Goal: Information Seeking & Learning: Learn about a topic

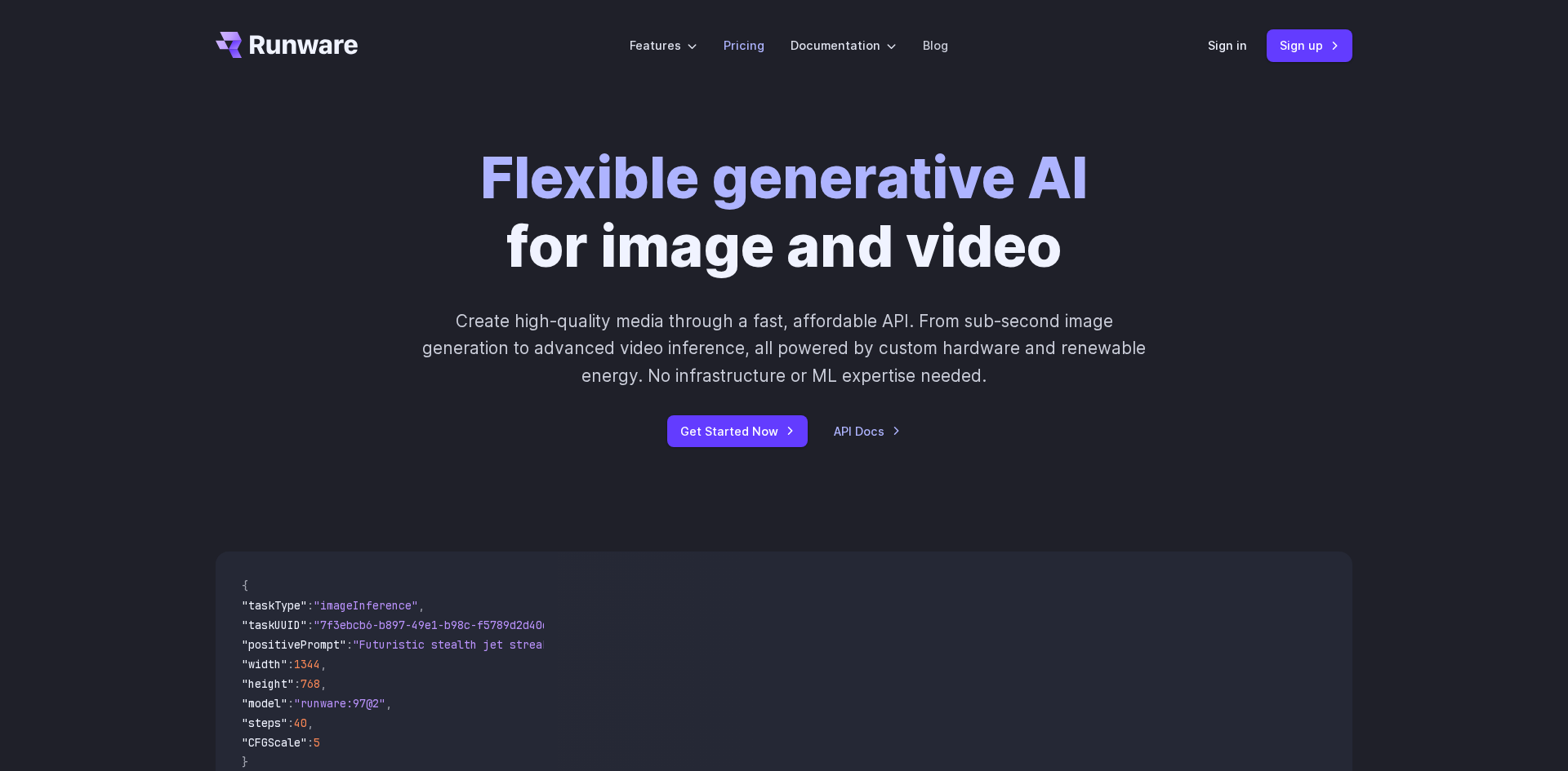
click at [755, 42] on link "Pricing" at bounding box center [744, 45] width 41 height 18
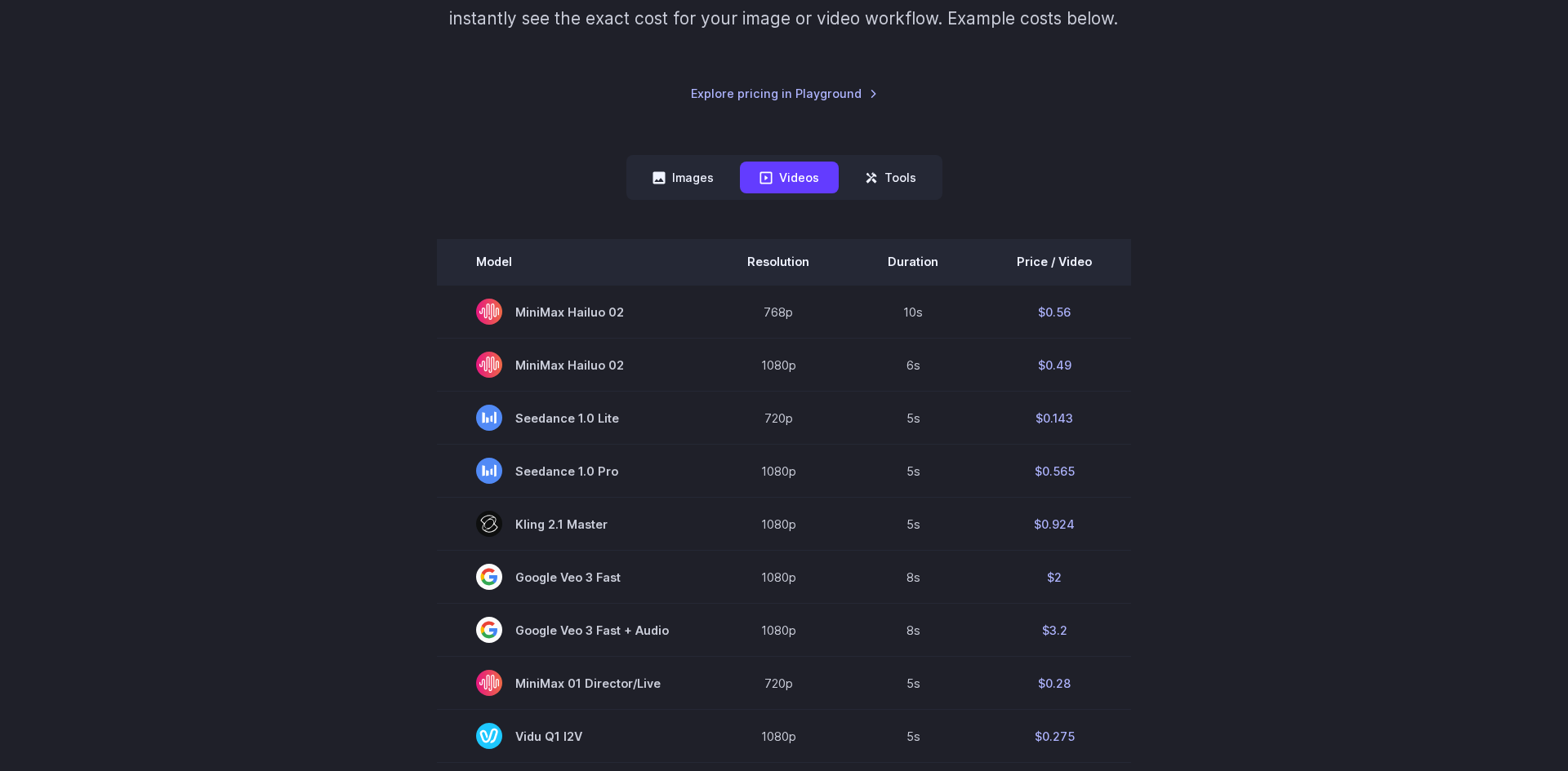
scroll to position [315, 0]
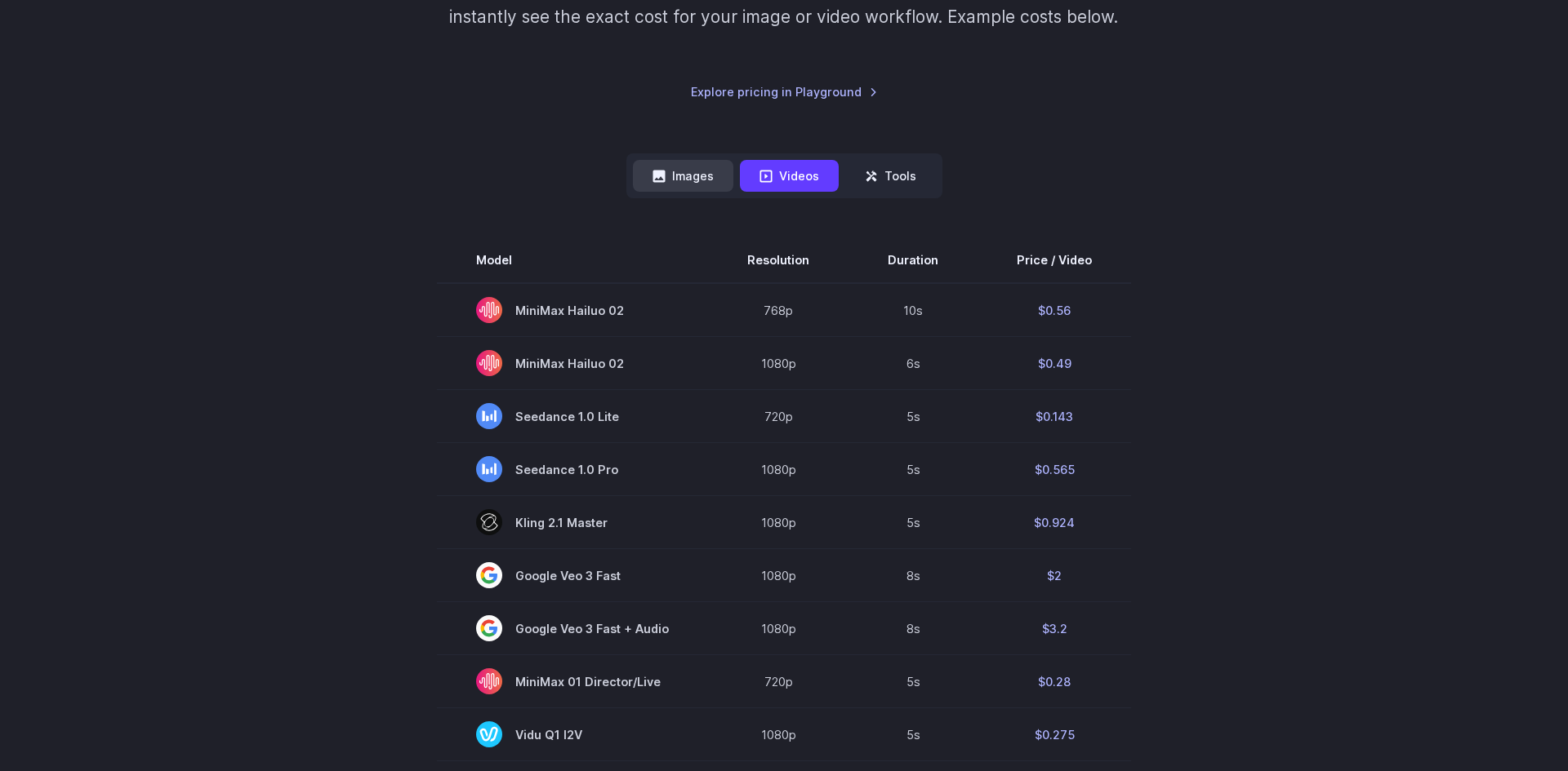
click at [700, 174] on button "Images" at bounding box center [683, 175] width 100 height 32
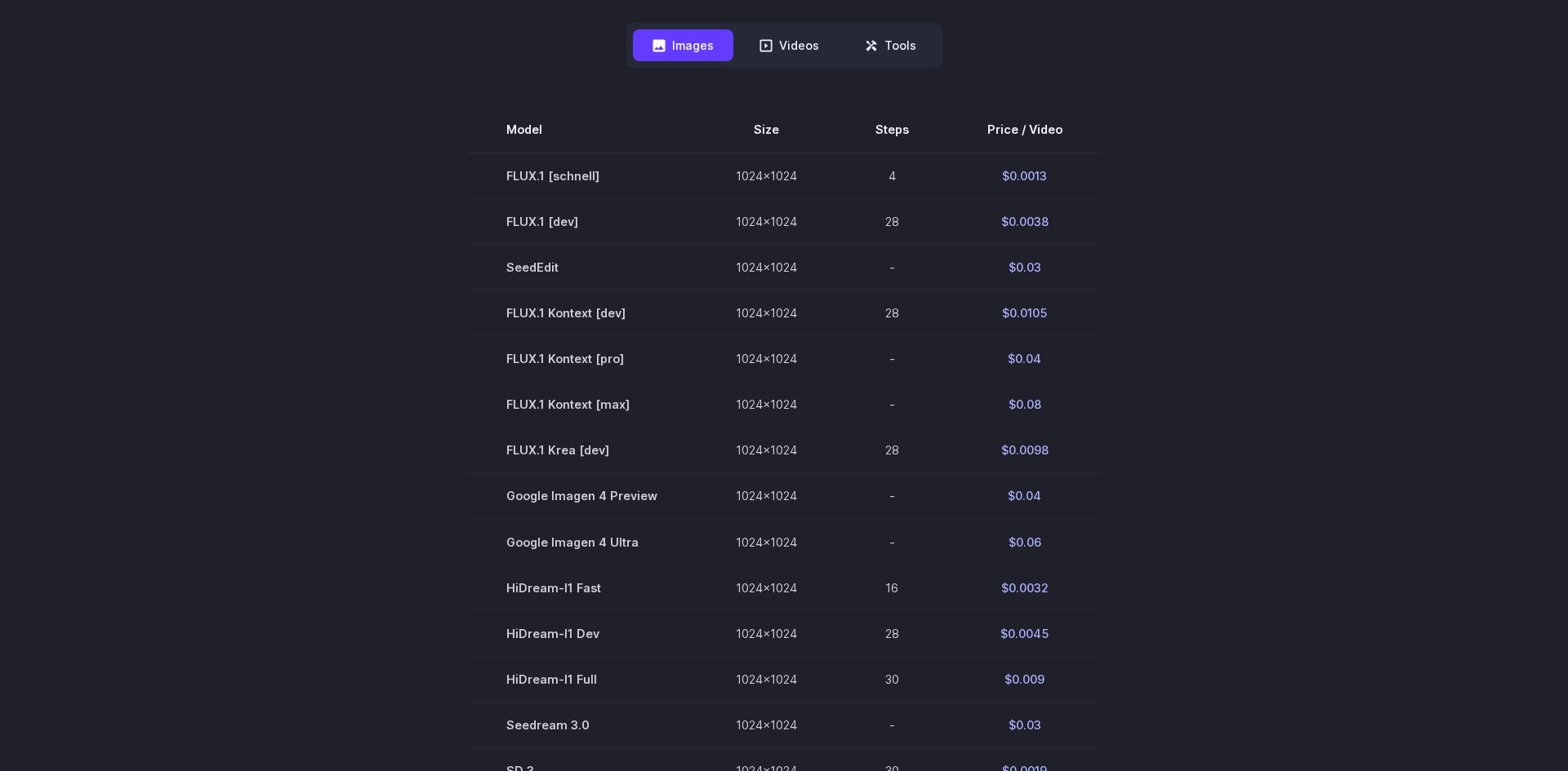
scroll to position [443, 0]
click at [364, 339] on section "Model Size Steps Price / Video FLUX.1 [schnell] 1024x1024 4 $0.0013 FLUX.1 [dev…" at bounding box center [784, 498] width 1137 height 778
click at [870, 45] on icon at bounding box center [872, 48] width 13 height 13
click at [890, 52] on button "Tools" at bounding box center [890, 48] width 90 height 32
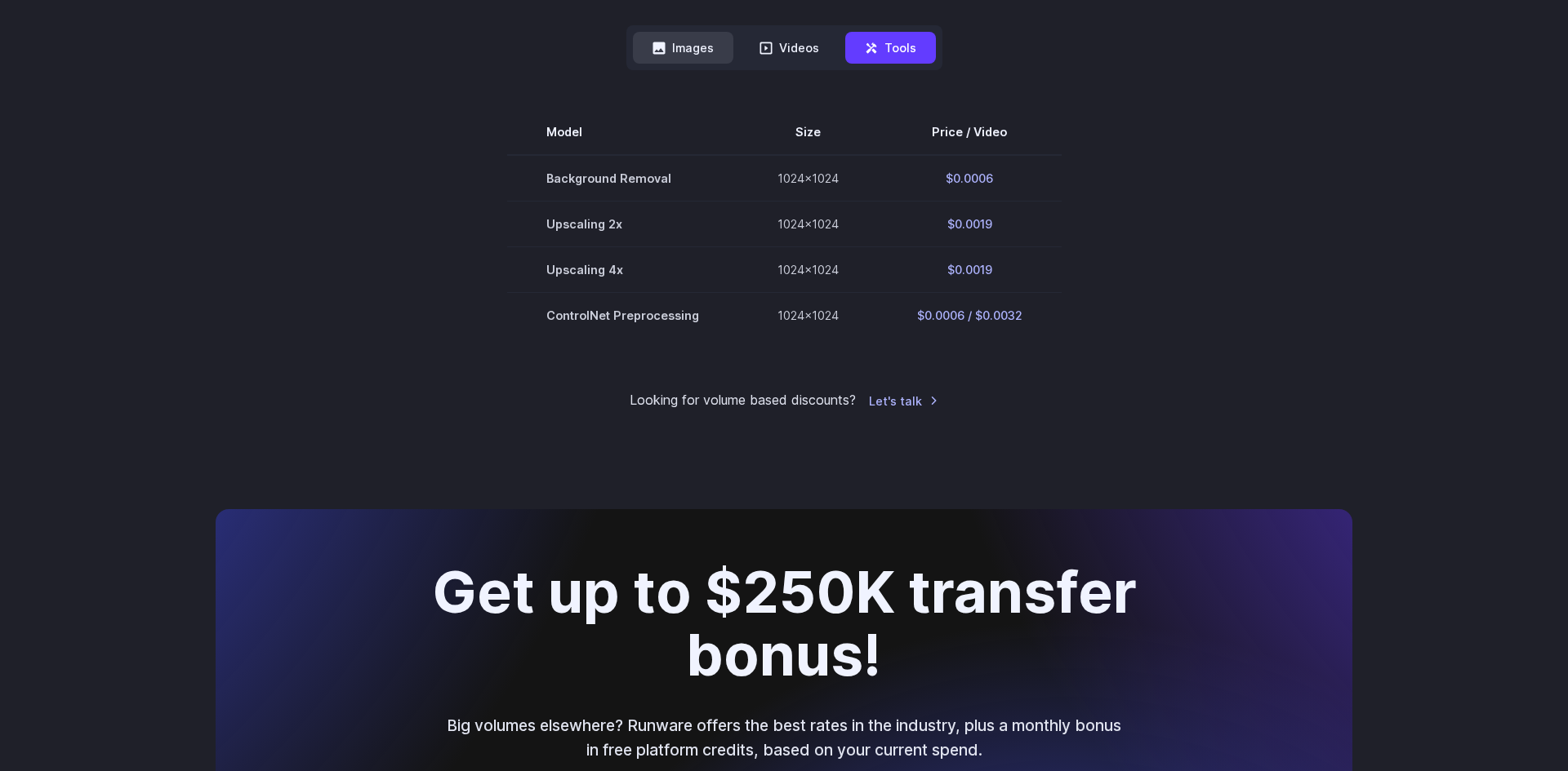
click at [662, 49] on icon at bounding box center [659, 48] width 13 height 13
click at [678, 47] on button "Images" at bounding box center [683, 48] width 100 height 32
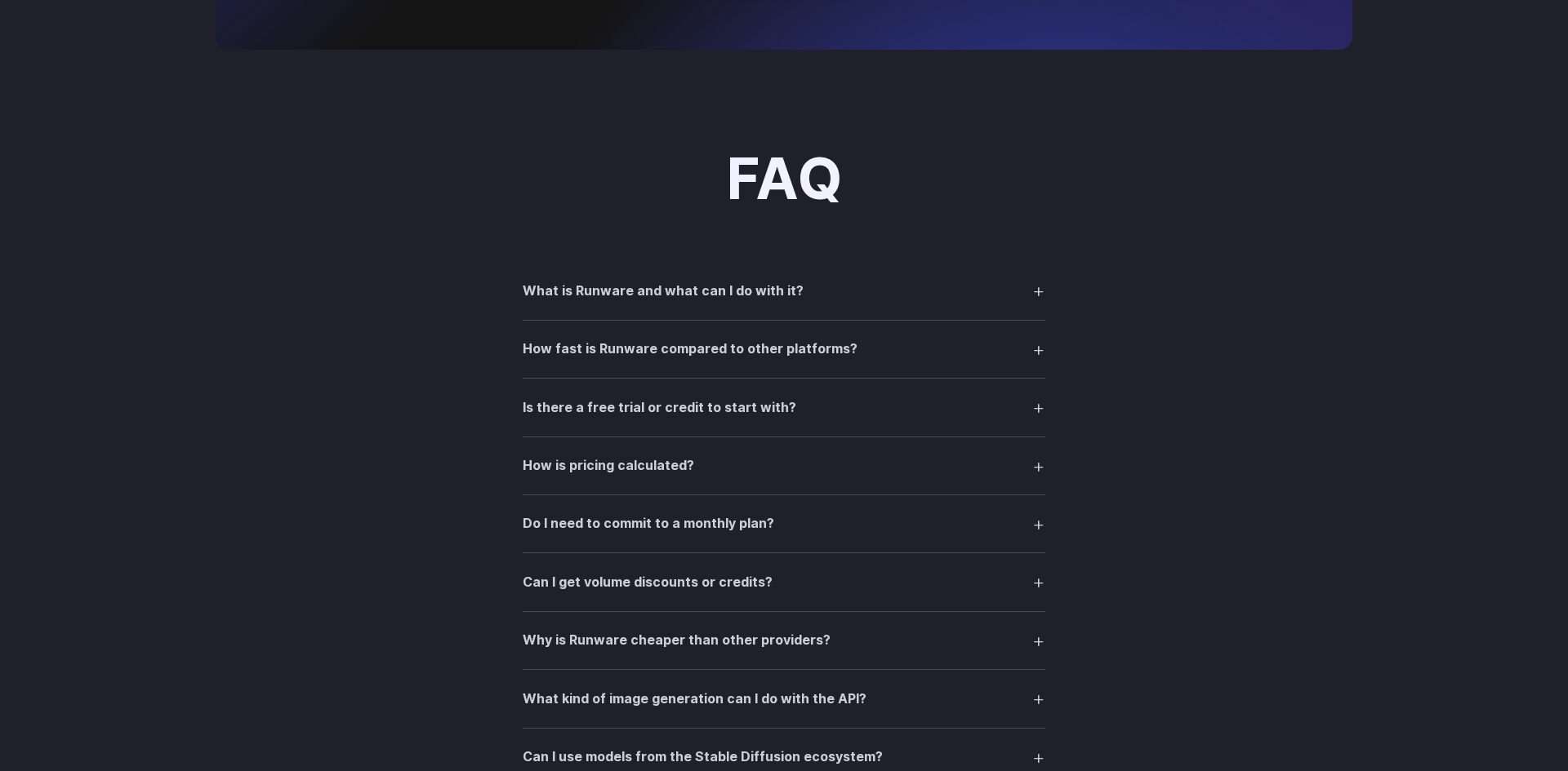
scroll to position [1813, 0]
click at [572, 294] on h3 "What is Runware and what can I do with it?" at bounding box center [663, 293] width 281 height 21
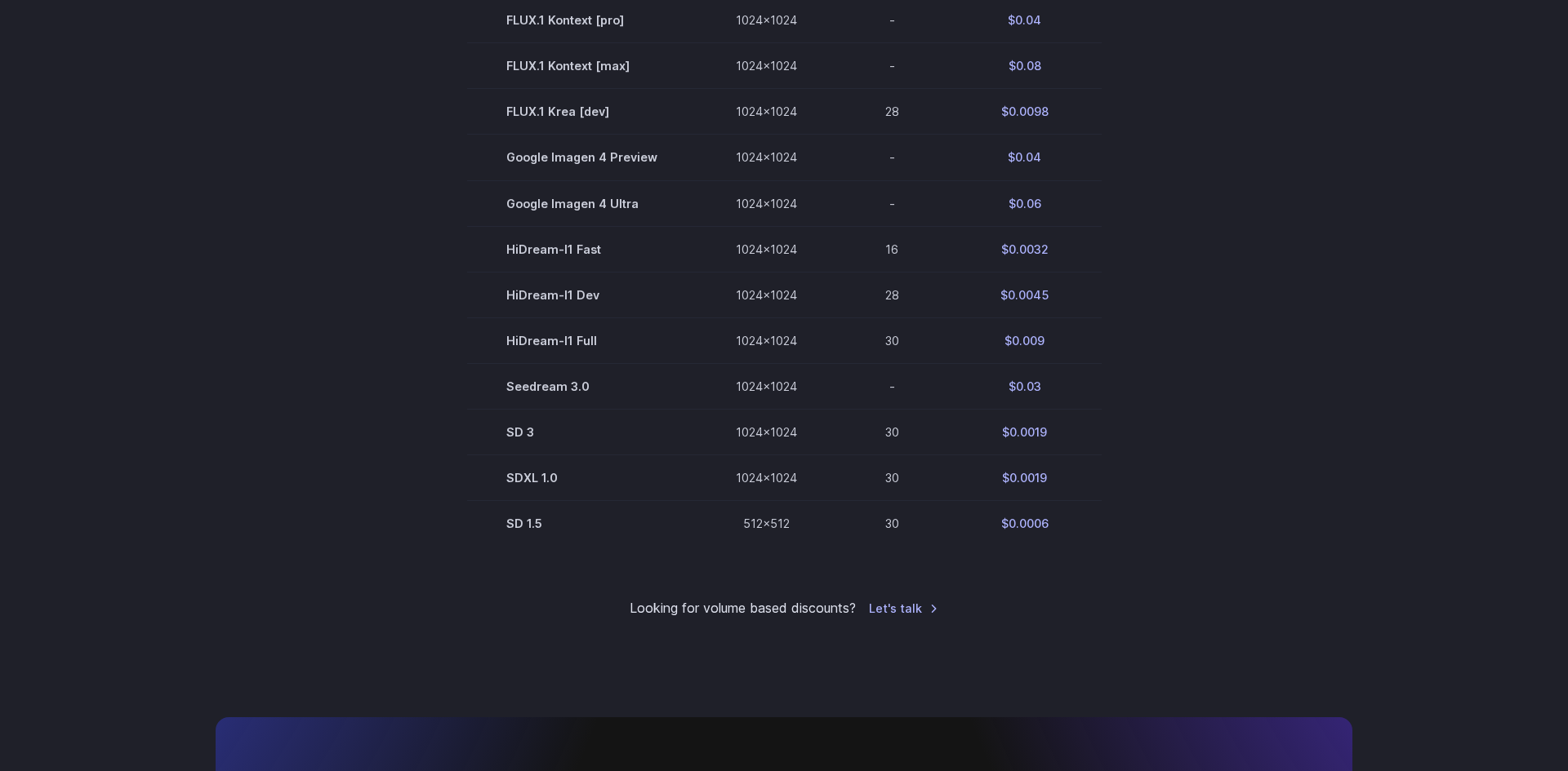
scroll to position [0, 0]
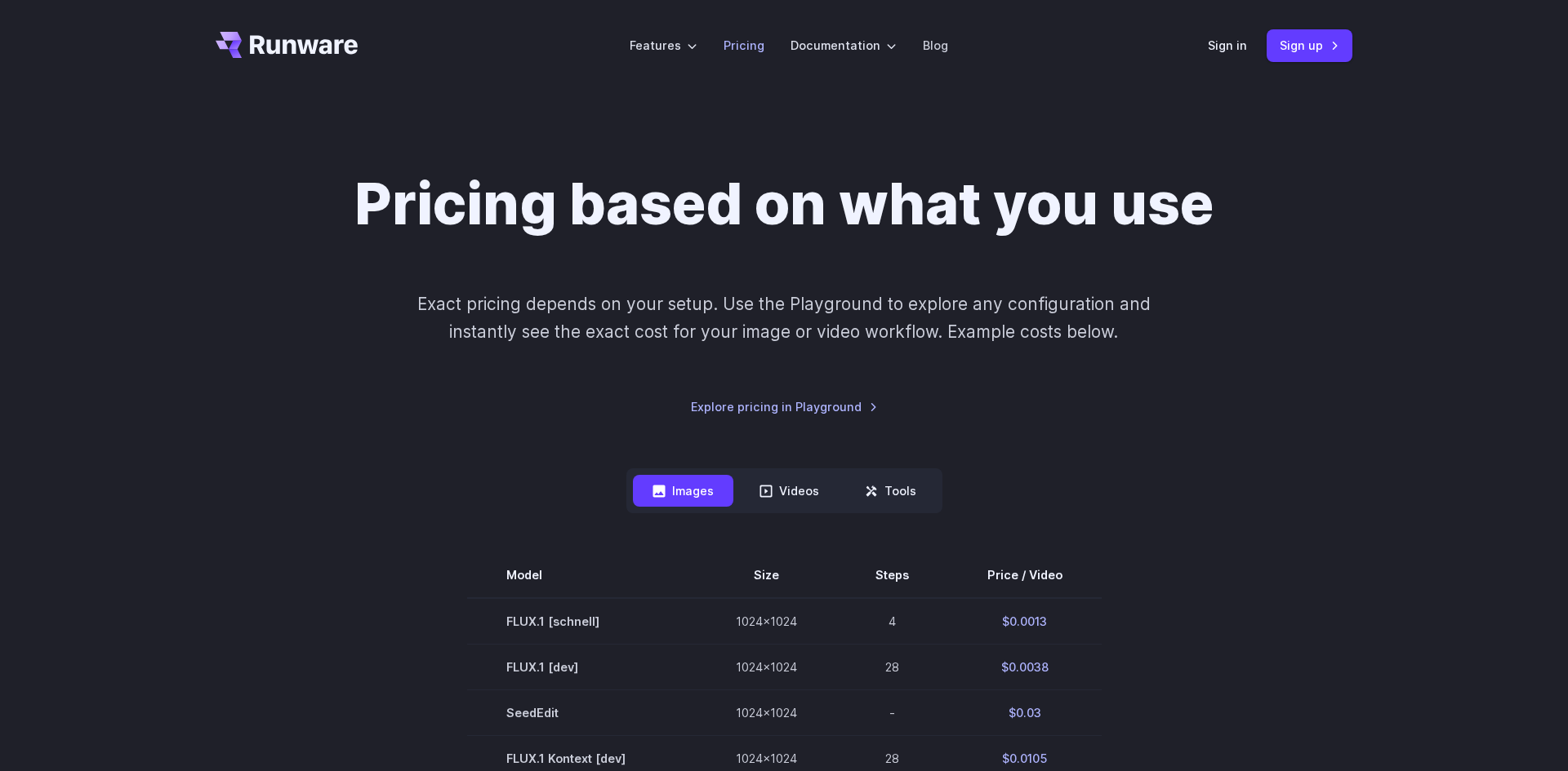
click at [751, 40] on link "Pricing" at bounding box center [744, 45] width 41 height 18
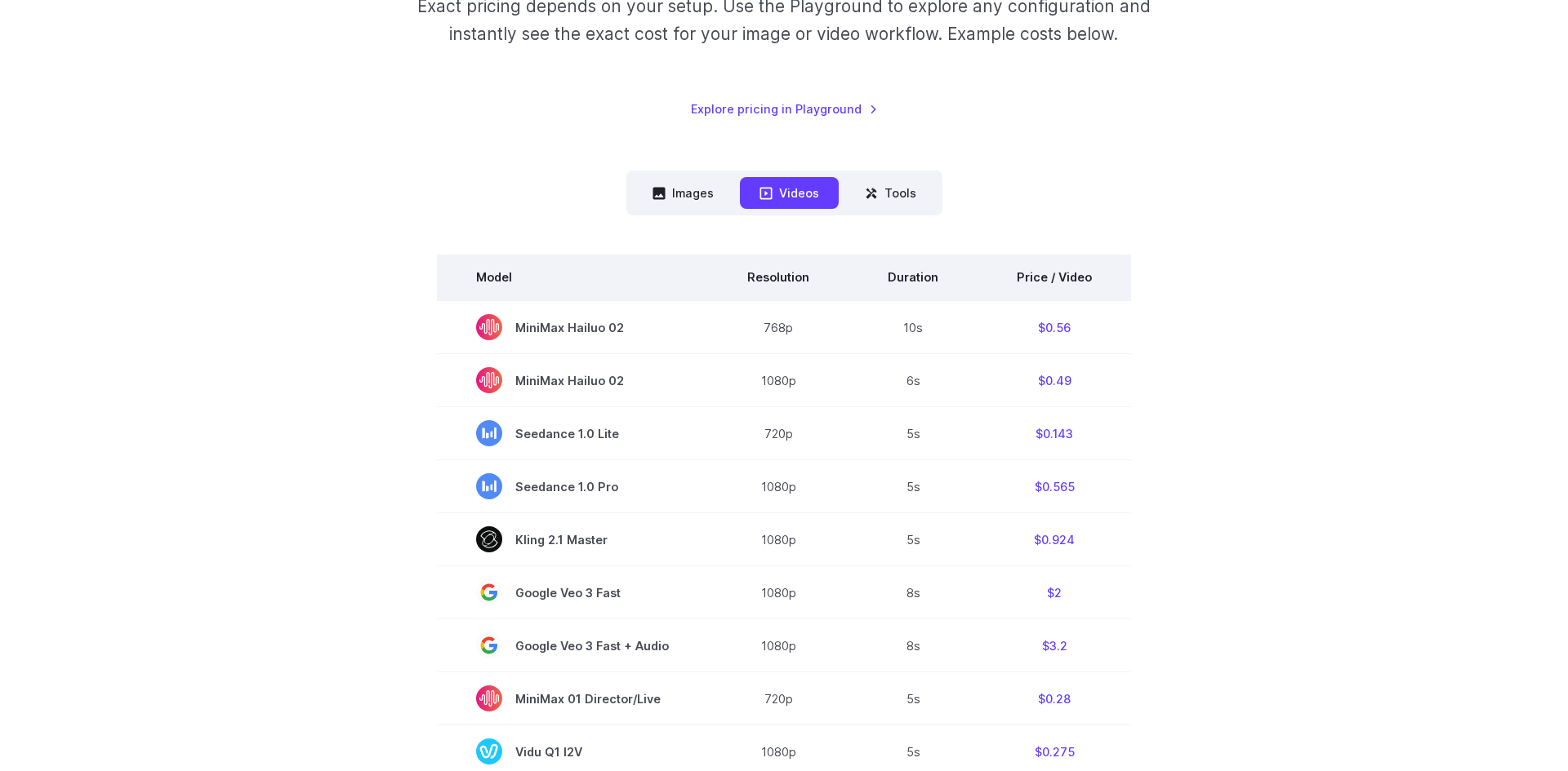
scroll to position [300, 0]
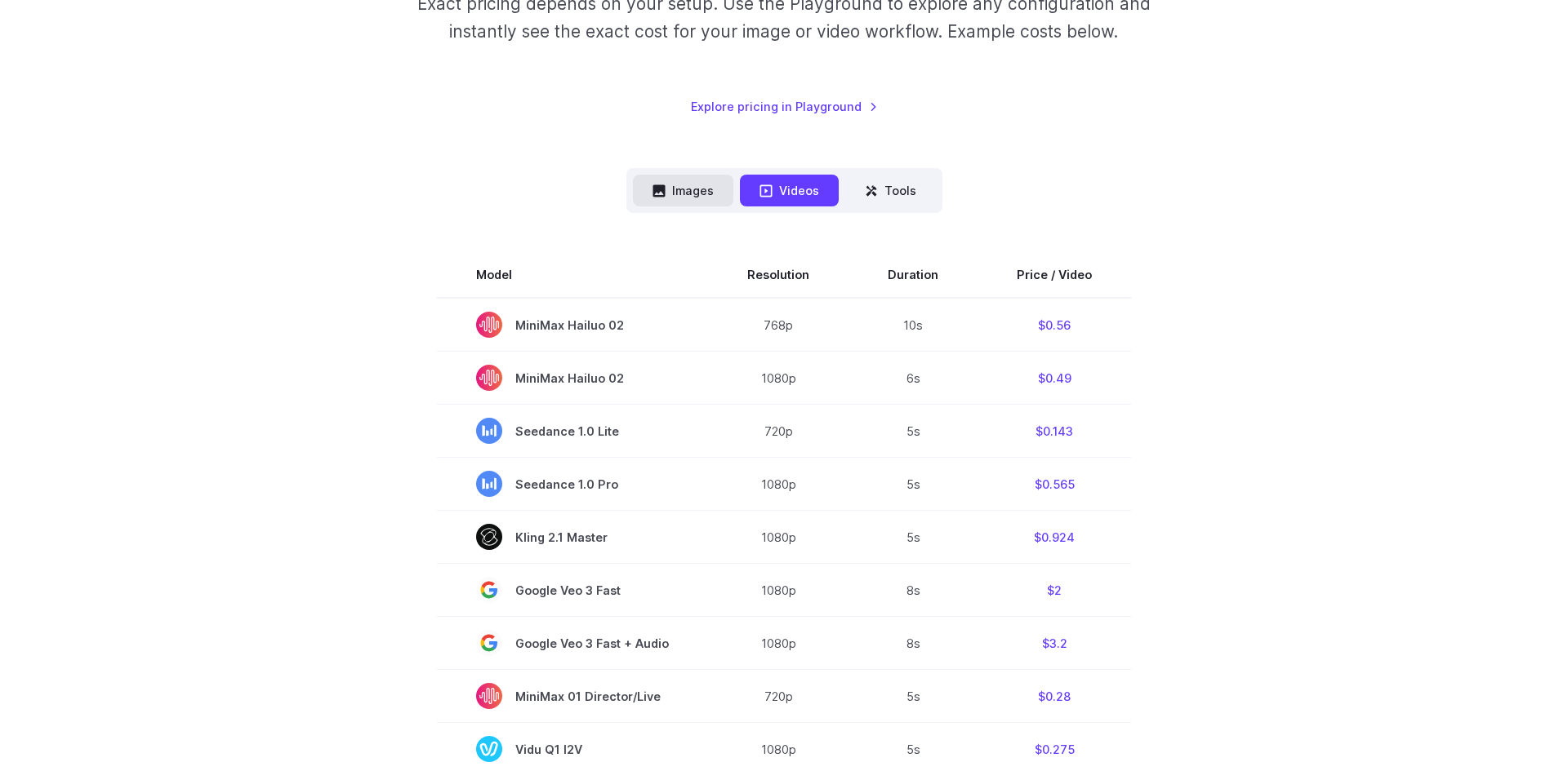
click at [669, 199] on button "Images" at bounding box center [683, 190] width 100 height 32
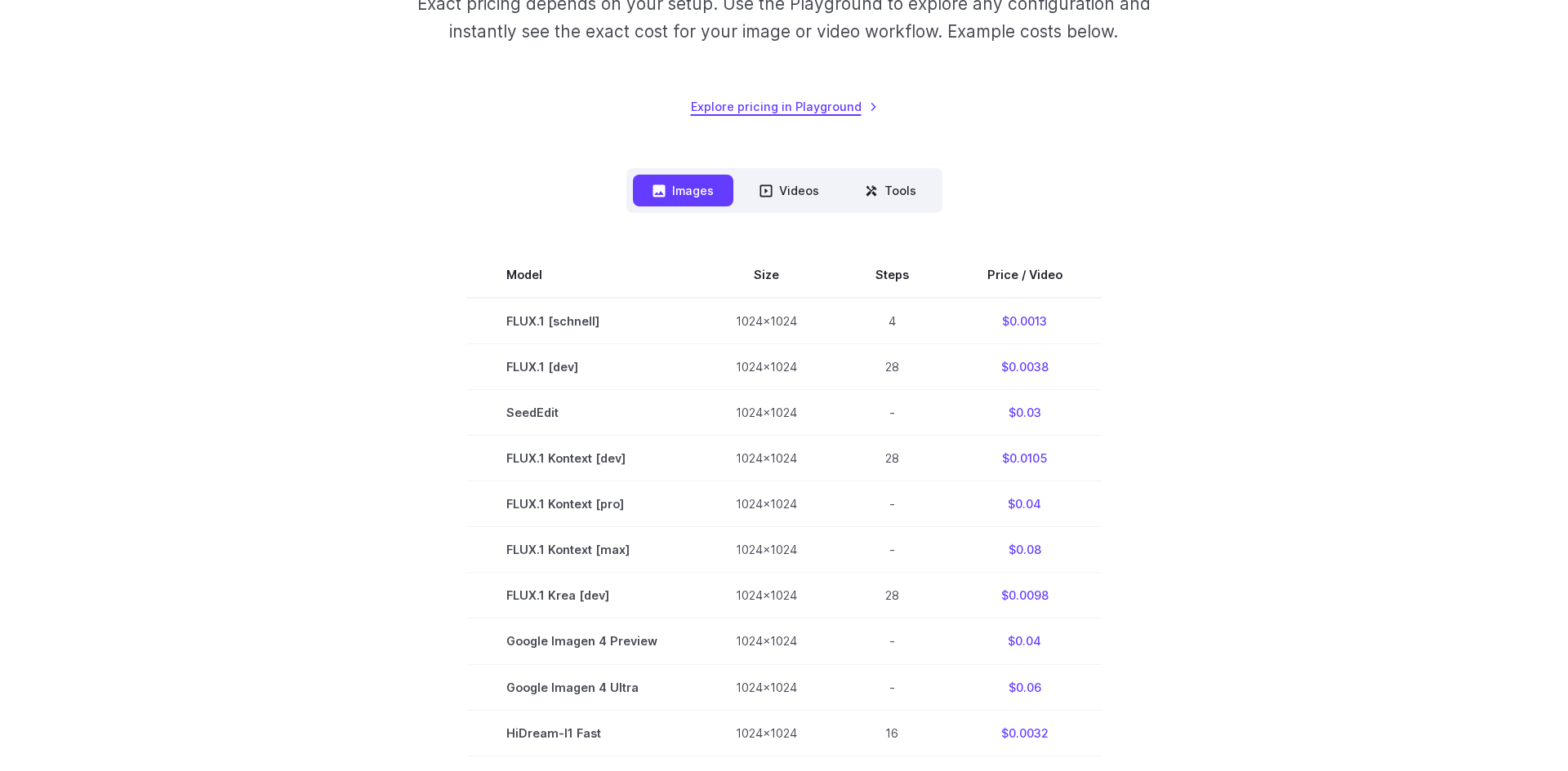
click at [763, 109] on link "Explore pricing in Playground" at bounding box center [784, 106] width 187 height 18
